Goal: Information Seeking & Learning: Stay updated

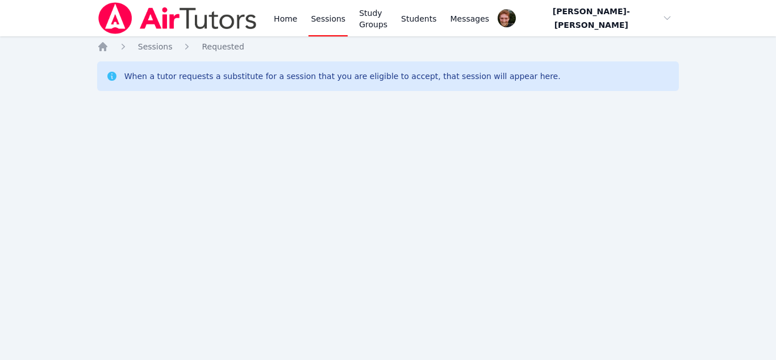
click at [26, 221] on div "Home Sessions Study Groups Students Messages Open user menu [PERSON_NAME]-[PERS…" at bounding box center [388, 180] width 776 height 360
